Goal: Task Accomplishment & Management: Complete application form

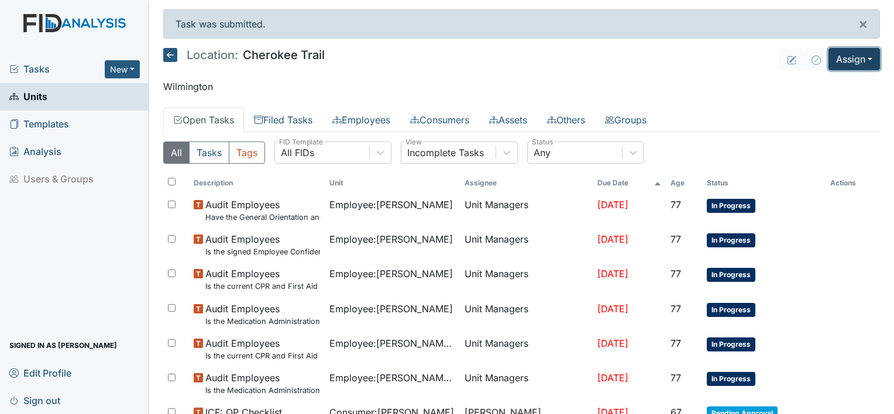
click at [852, 58] on button "Assign" at bounding box center [853, 59] width 51 height 22
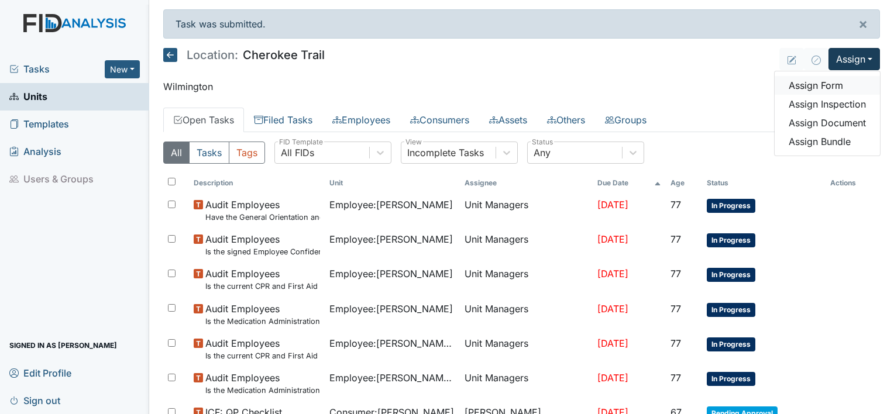
click at [821, 87] on link "Assign Form" at bounding box center [826, 85] width 105 height 19
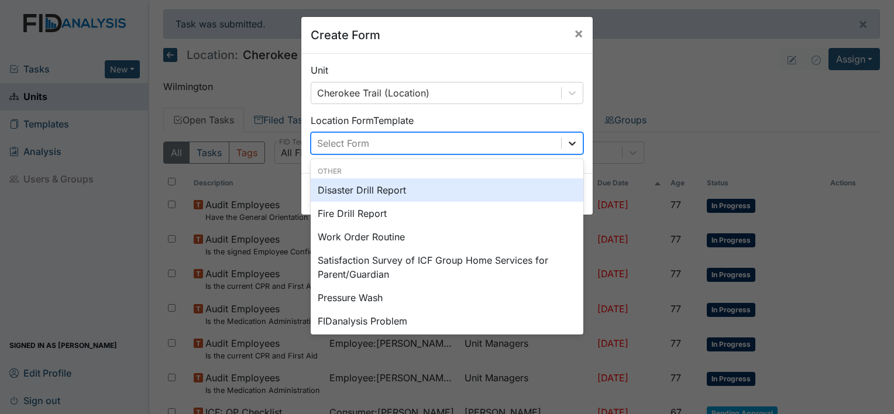
click at [566, 142] on icon at bounding box center [572, 143] width 12 height 12
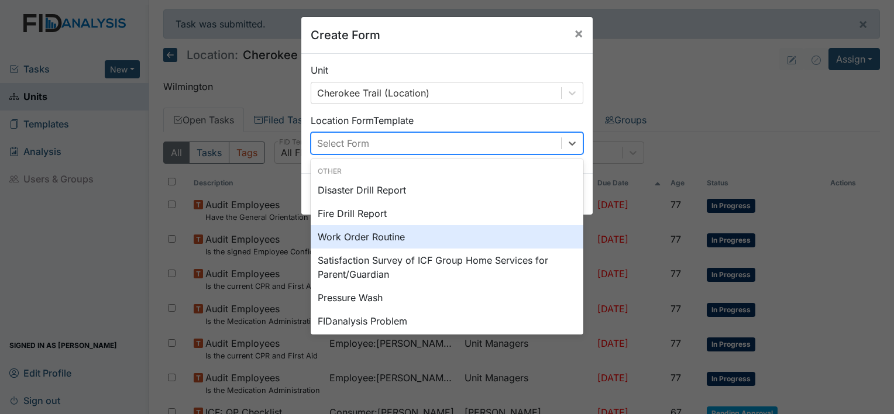
click at [384, 233] on div "Work Order Routine" at bounding box center [447, 236] width 273 height 23
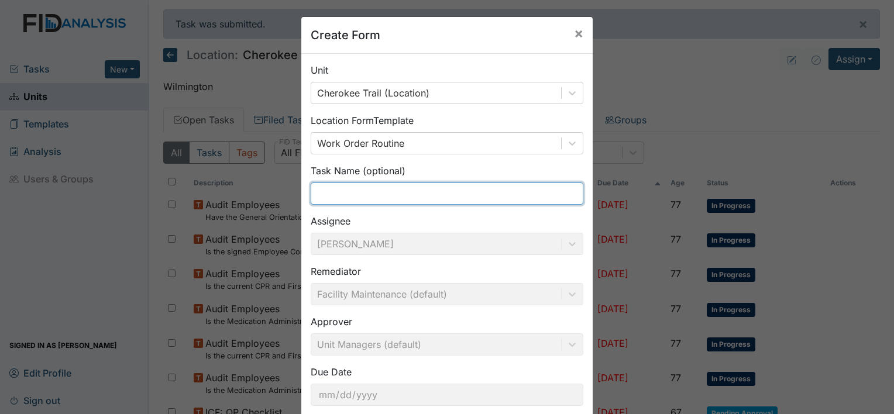
click at [437, 190] on input "text" at bounding box center [447, 193] width 273 height 22
type input "F"
type input "d"
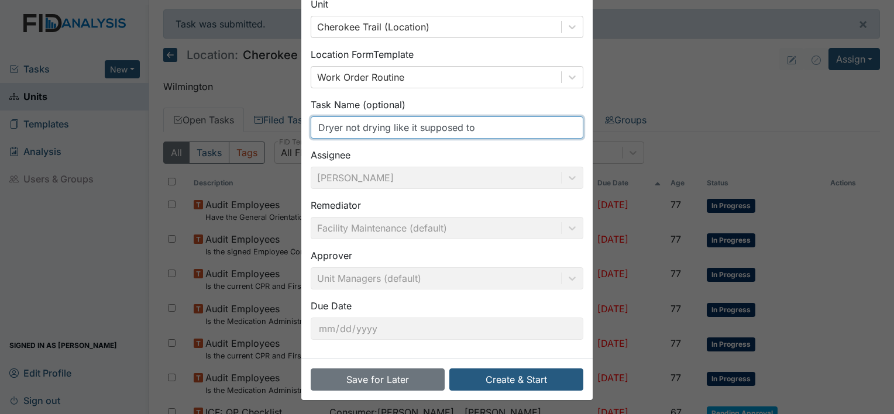
scroll to position [68, 0]
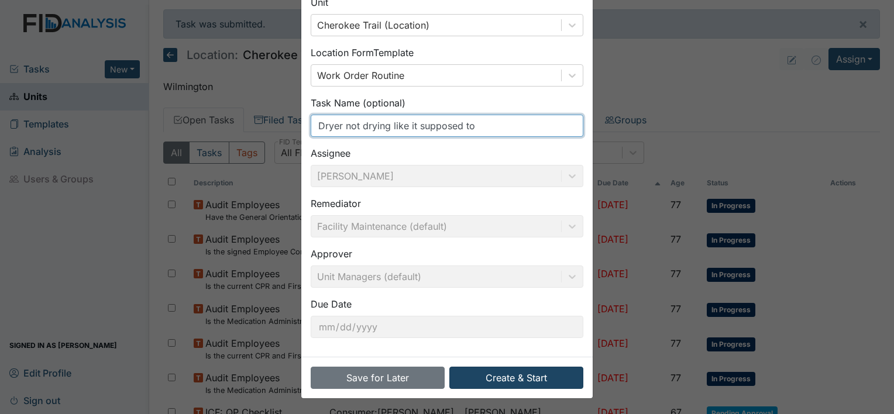
type input "Dryer not drying like it supposed to"
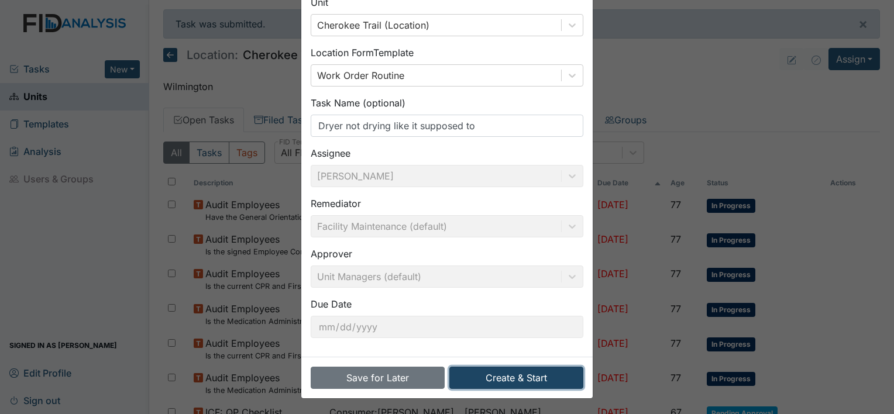
click at [526, 374] on button "Create & Start" at bounding box center [516, 378] width 134 height 22
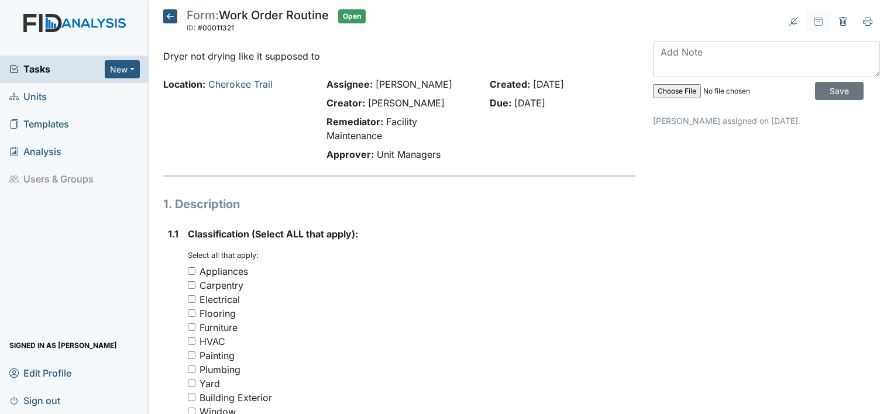
click at [188, 271] on input "Appliances" at bounding box center [192, 271] width 8 height 8
checkbox input "true"
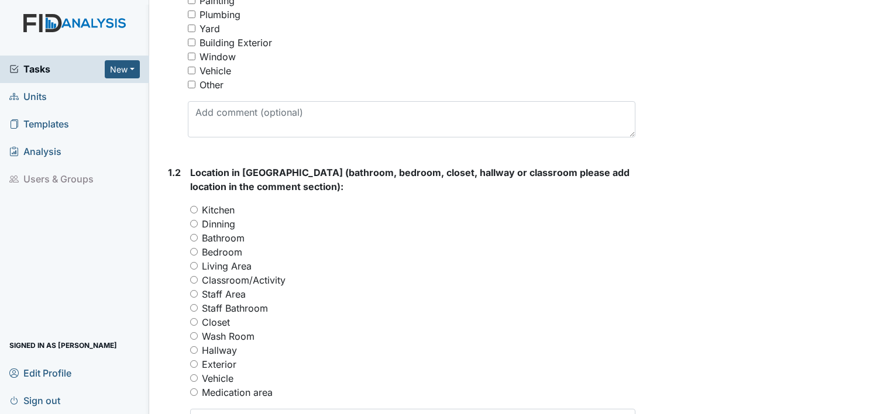
scroll to position [409, 0]
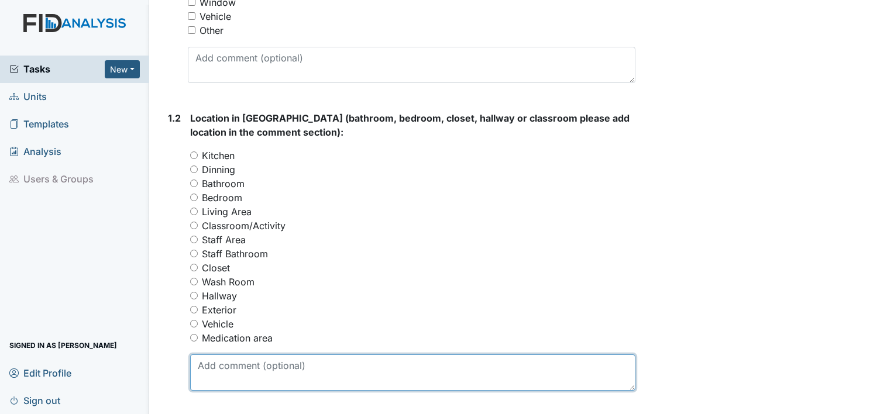
click at [248, 363] on textarea at bounding box center [412, 372] width 445 height 36
type textarea "laudry"
click at [243, 366] on textarea "laundry" at bounding box center [412, 372] width 445 height 36
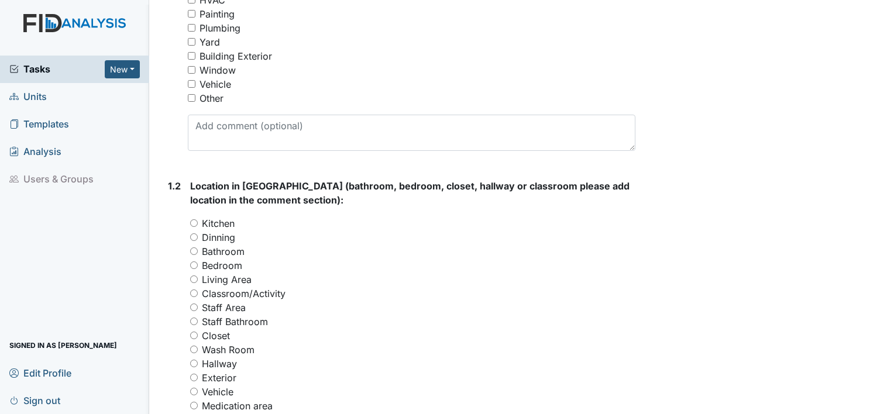
scroll to position [234, 0]
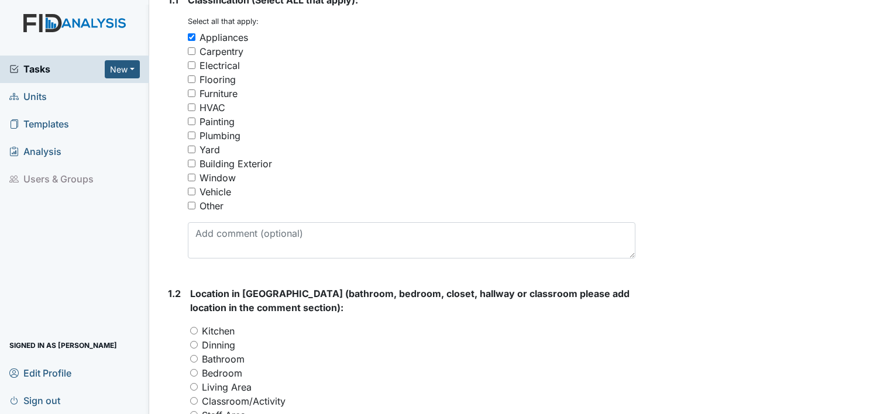
type textarea "laundry room"
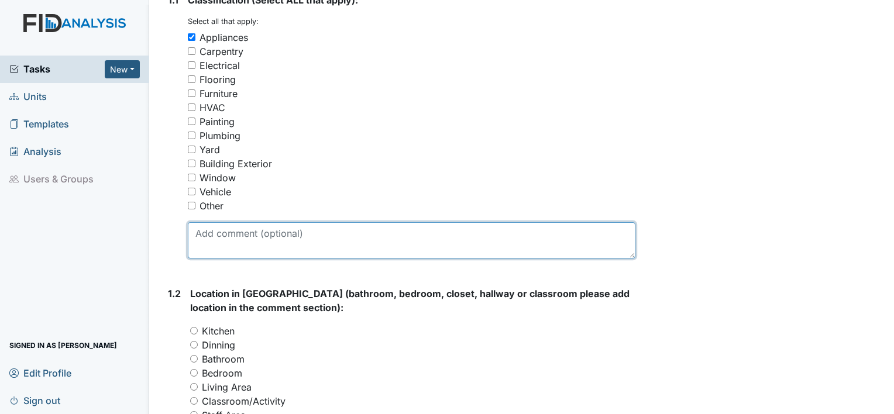
click at [254, 243] on textarea at bounding box center [411, 240] width 447 height 36
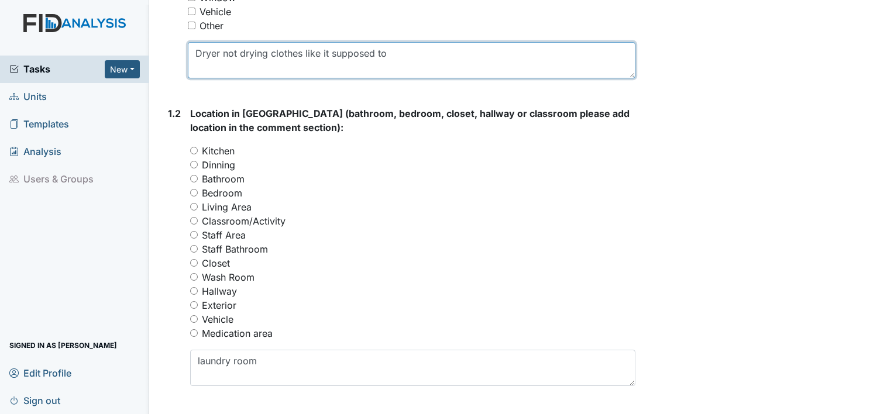
scroll to position [292, 0]
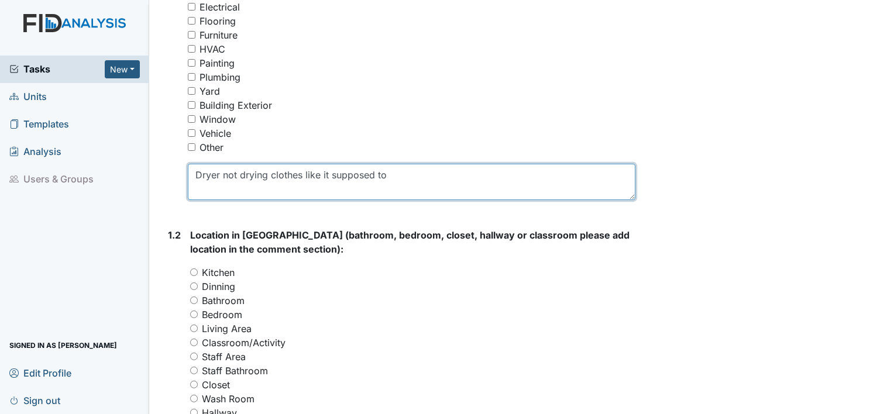
drag, startPoint x: 198, startPoint y: 173, endPoint x: 212, endPoint y: 180, distance: 15.2
click at [212, 180] on textarea "Dryer not drying clothes like it supposed to" at bounding box center [411, 182] width 447 height 36
click at [211, 185] on textarea "Dryer not drying clothes like it supposed to" at bounding box center [411, 182] width 447 height 36
drag, startPoint x: 194, startPoint y: 173, endPoint x: 386, endPoint y: 168, distance: 192.5
click at [386, 168] on textarea "Dryer not drying clothes like it supposed to" at bounding box center [411, 182] width 447 height 36
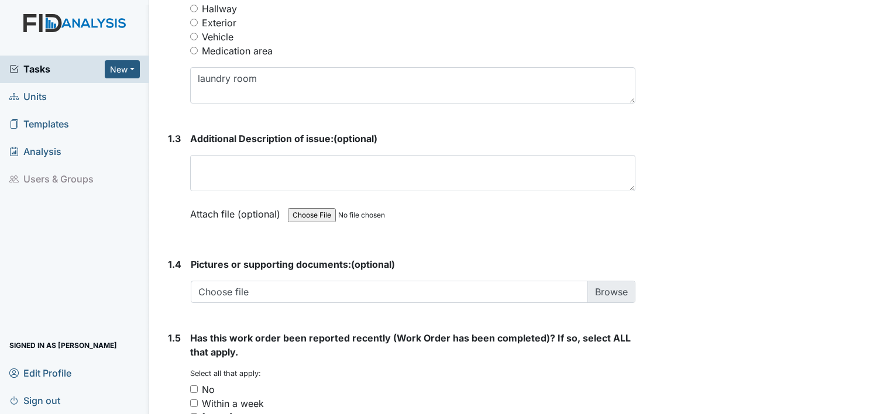
scroll to position [760, 0]
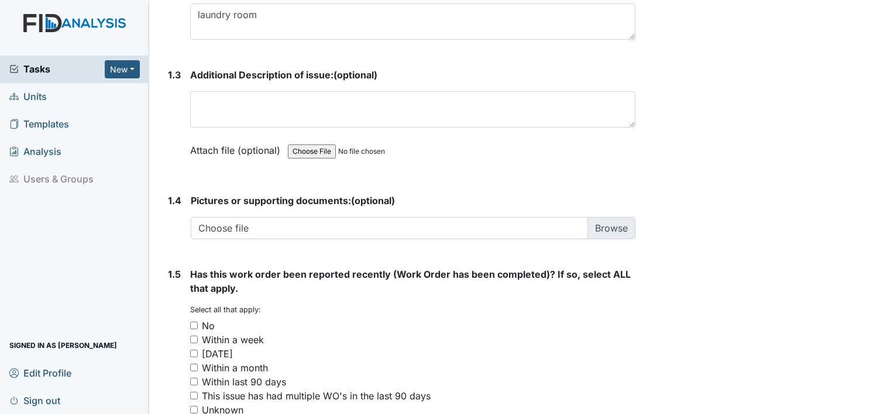
type textarea "Dryer not drying clothes like it supposed to"
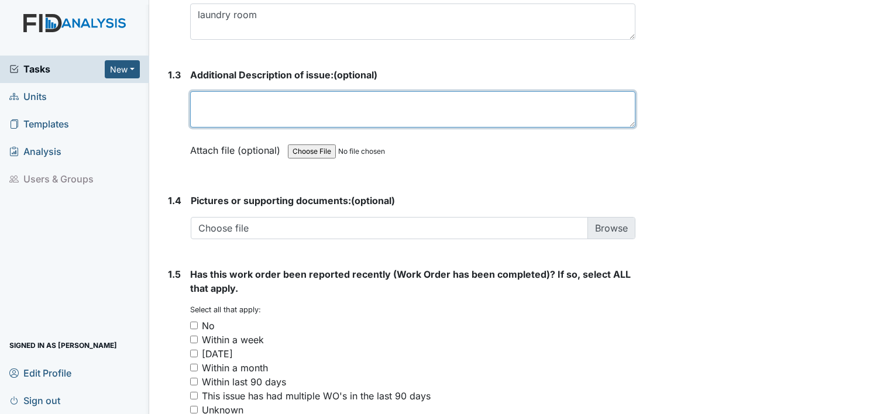
click at [207, 115] on textarea at bounding box center [412, 109] width 445 height 36
paste textarea "Dryer not drying clothes like it supposed to"
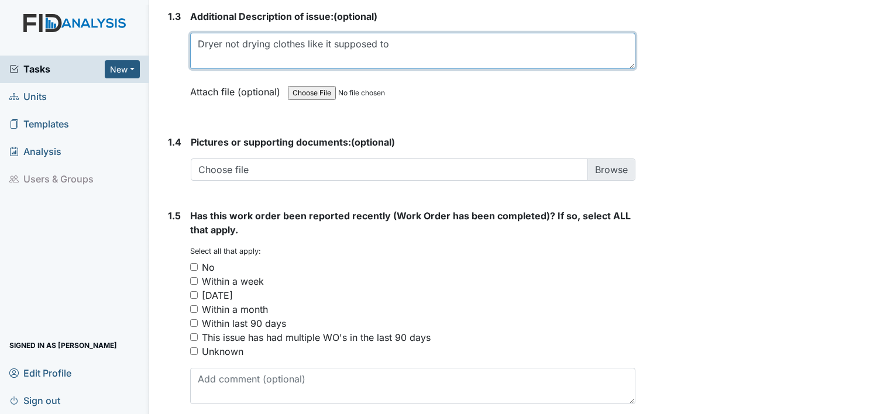
scroll to position [867, 0]
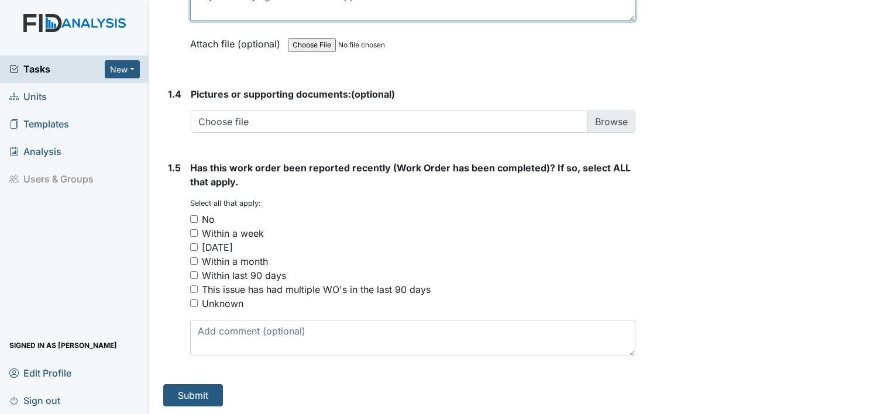
type textarea "Dryer not drying clothes like it supposed to"
click at [197, 220] on input "No" at bounding box center [194, 219] width 8 height 8
checkbox input "true"
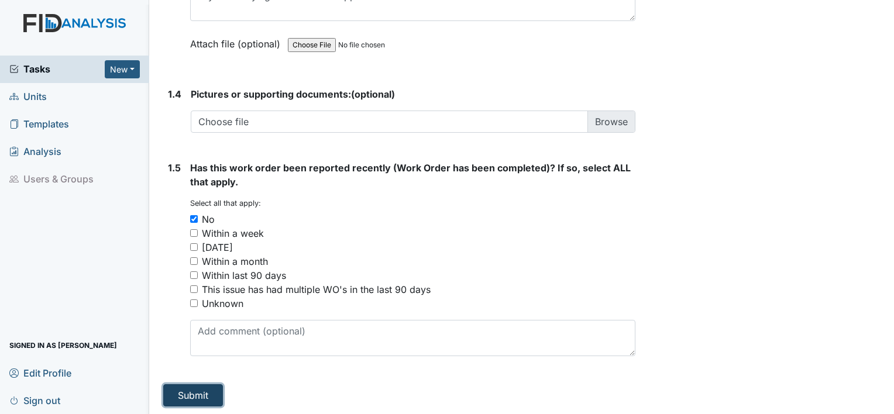
click at [219, 398] on button "Submit" at bounding box center [193, 395] width 60 height 22
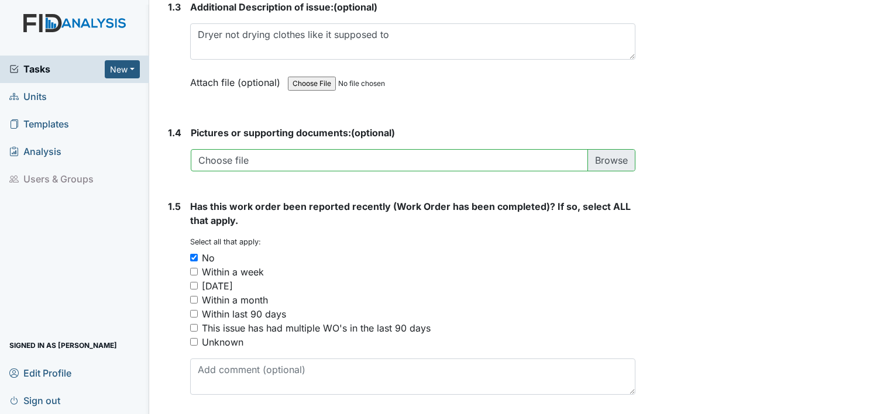
scroll to position [905, 0]
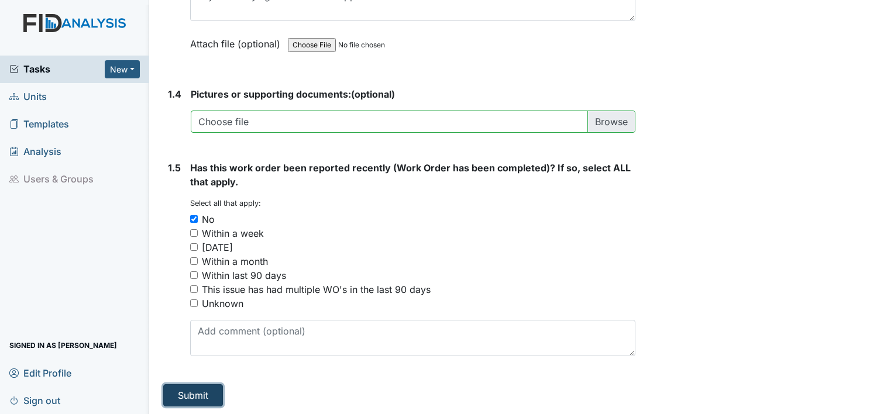
click at [187, 399] on button "Submit" at bounding box center [193, 395] width 60 height 22
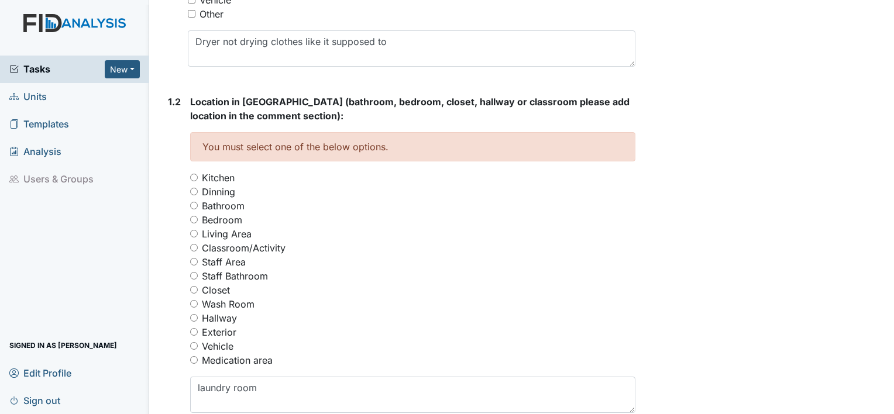
scroll to position [438, 0]
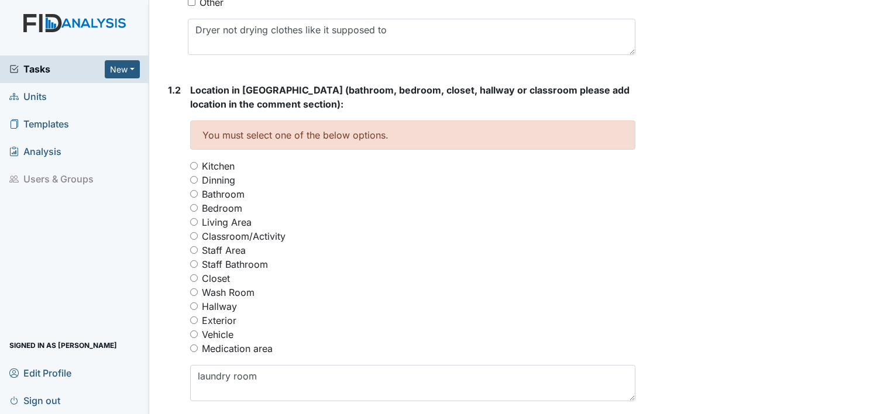
click at [197, 292] on input "Wash Room" at bounding box center [194, 292] width 8 height 8
radio input "true"
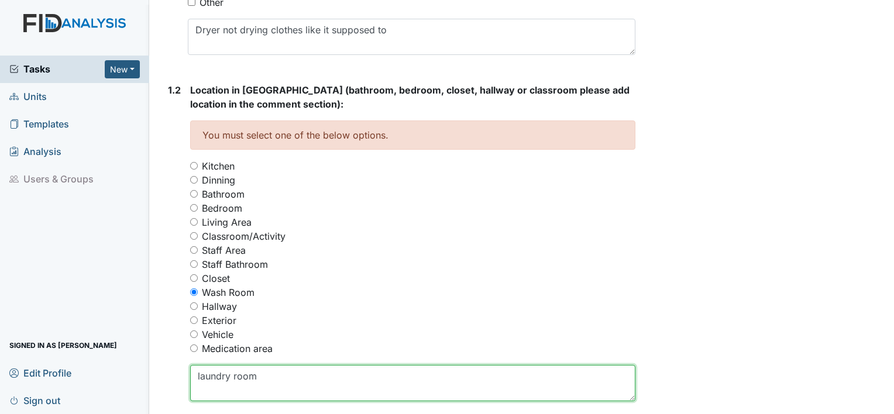
click at [266, 373] on textarea "laundry room" at bounding box center [412, 383] width 445 height 36
type textarea "l"
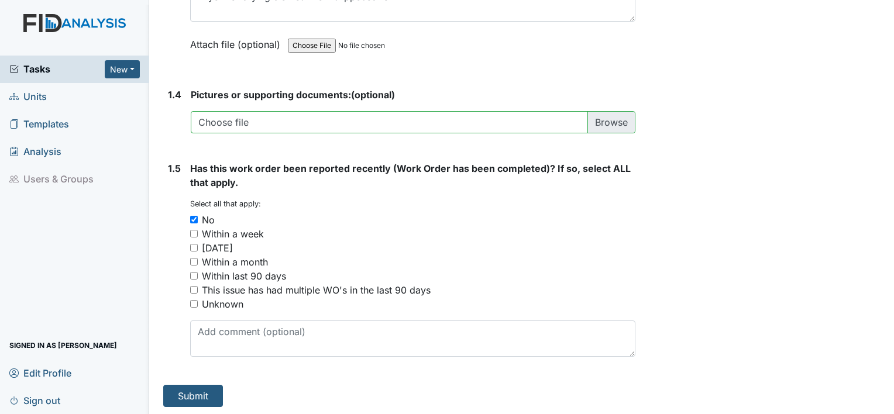
scroll to position [905, 0]
click at [192, 398] on button "Submit" at bounding box center [193, 395] width 60 height 22
